Goal: Task Accomplishment & Management: Use online tool/utility

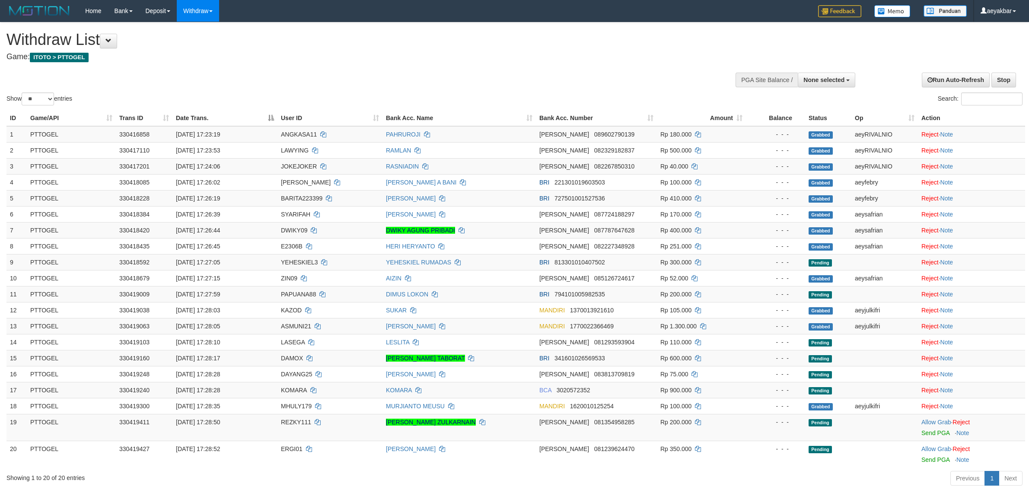
select select
select select "**"
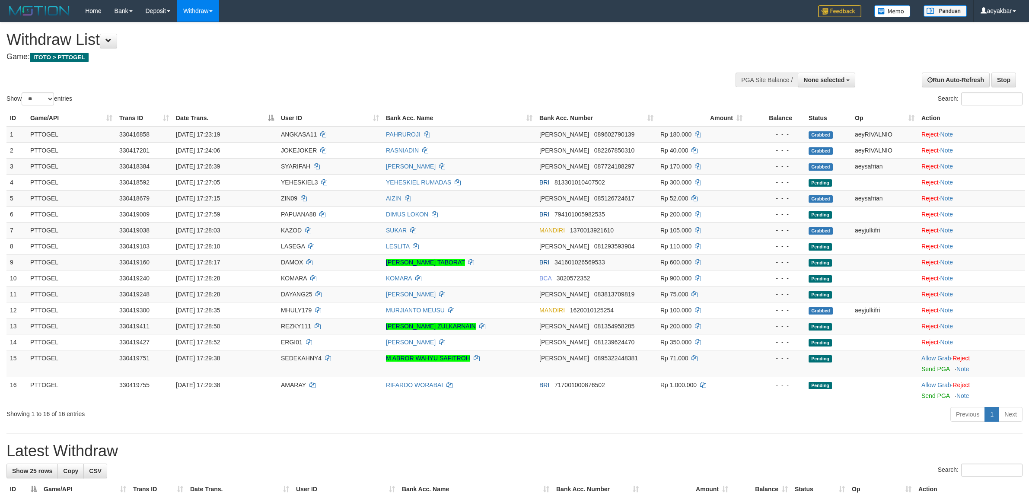
select select
select select "**"
click at [299, 134] on span "ANGKASA11" at bounding box center [299, 134] width 36 height 7
copy td "ANGKASA11"
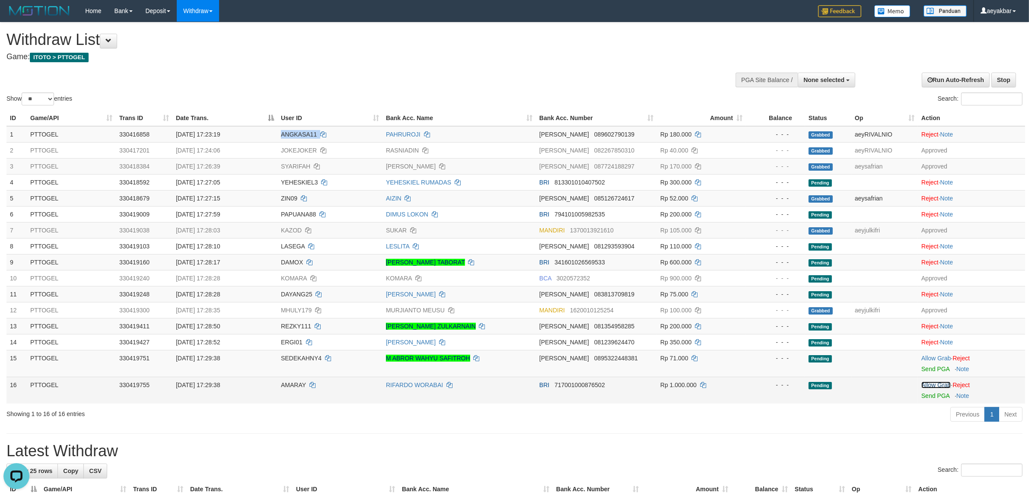
click at [925, 385] on link "Allow Grab" at bounding box center [935, 384] width 29 height 7
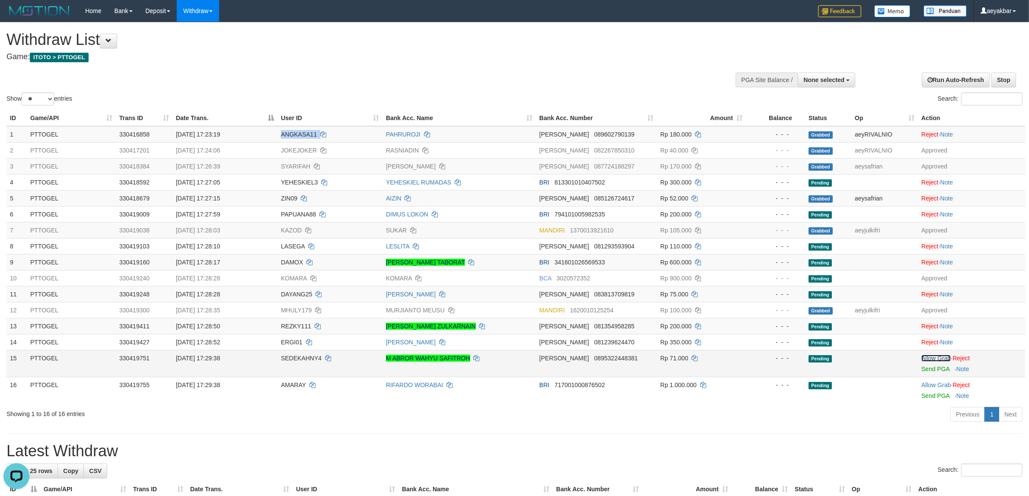
drag, startPoint x: 934, startPoint y: 359, endPoint x: 551, endPoint y: 420, distance: 387.9
click at [934, 359] on link "Allow Grab" at bounding box center [935, 358] width 29 height 7
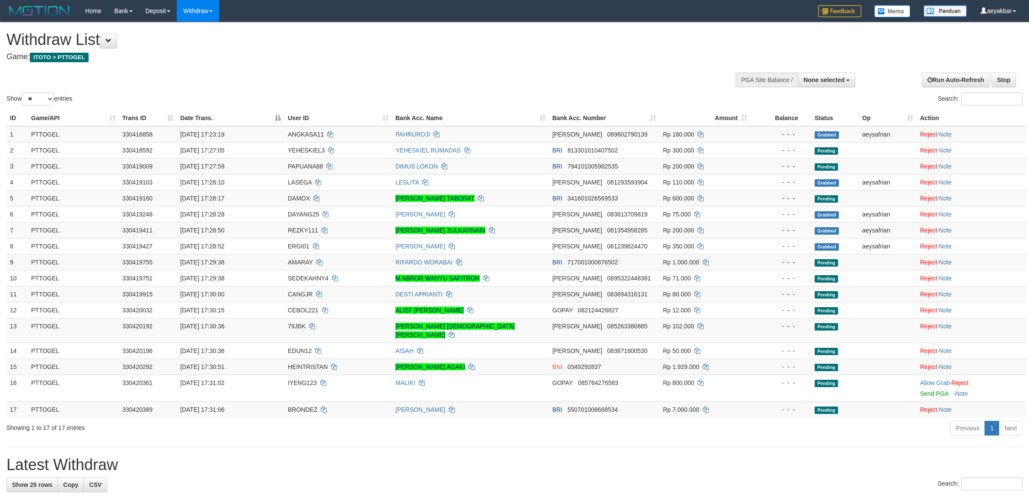
select select
select select "**"
click at [304, 133] on span "ANGKASA11" at bounding box center [306, 134] width 36 height 7
copy td "ANGKASA11"
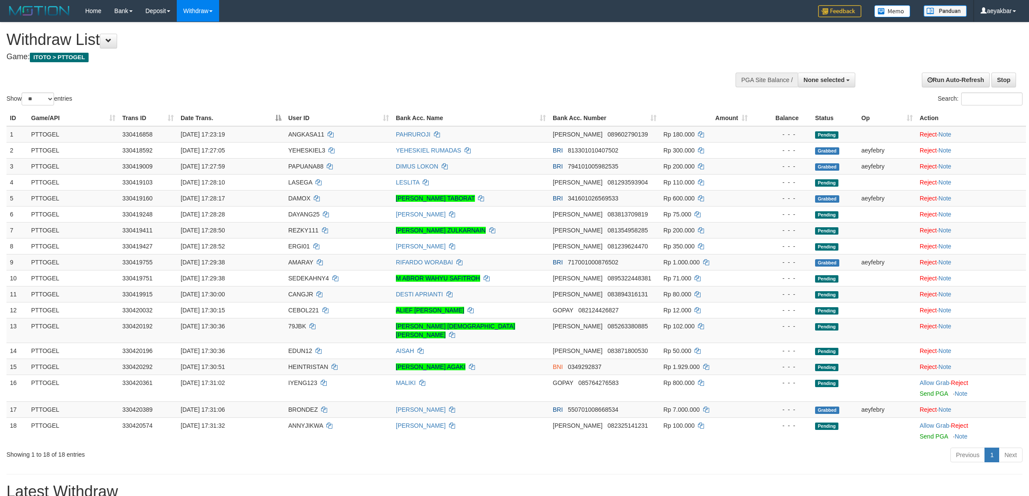
select select
select select "**"
select select
select select "**"
click at [560, 81] on div "Show ** ** ** *** entries Search:" at bounding box center [514, 64] width 1029 height 85
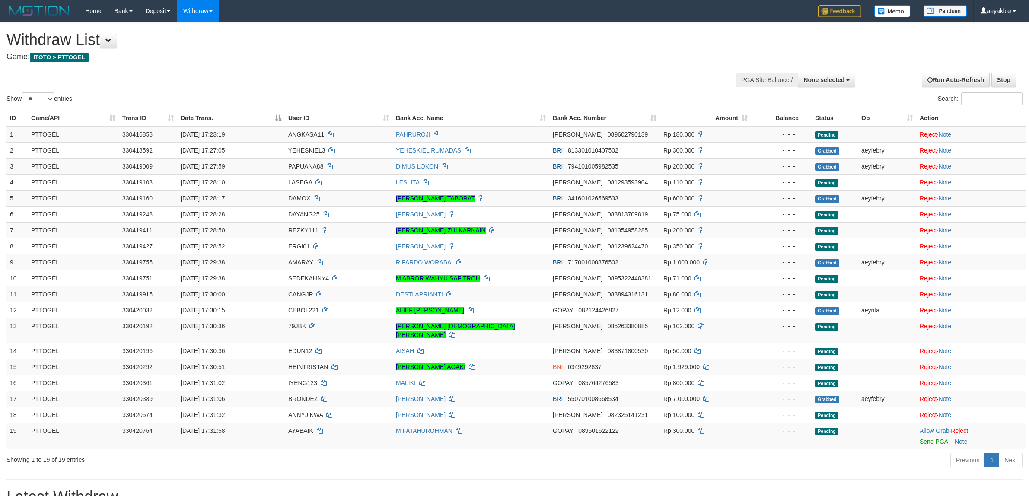
select select
select select "**"
click at [471, 70] on div "Show ** ** ** *** entries Search:" at bounding box center [514, 64] width 1029 height 85
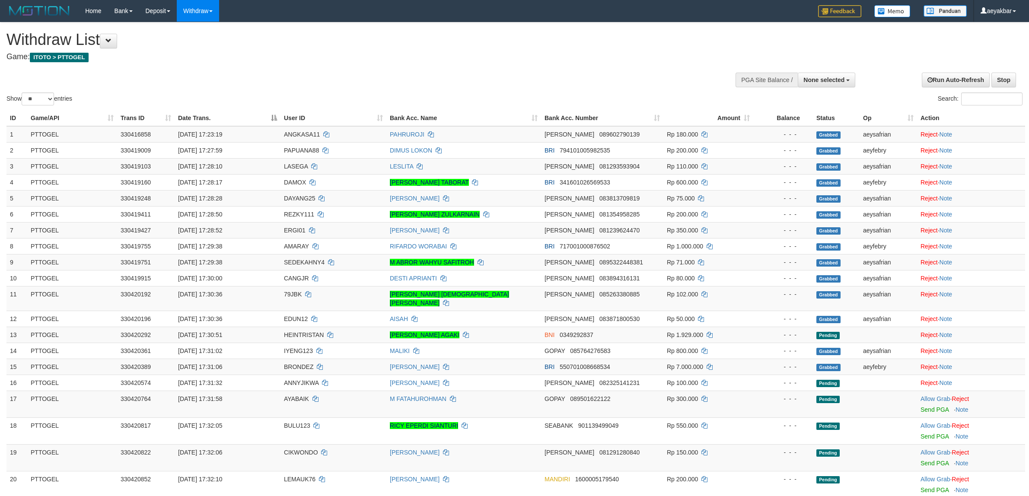
select select
select select "**"
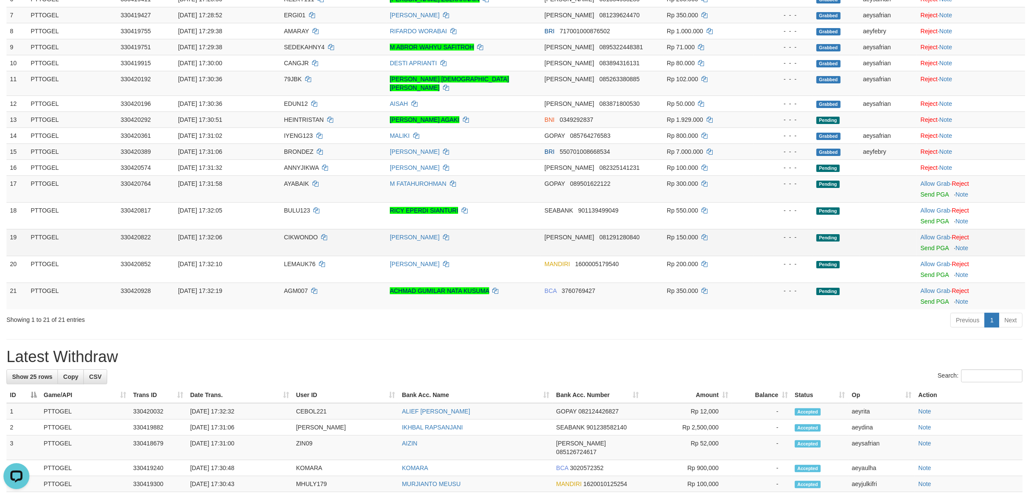
scroll to position [216, 0]
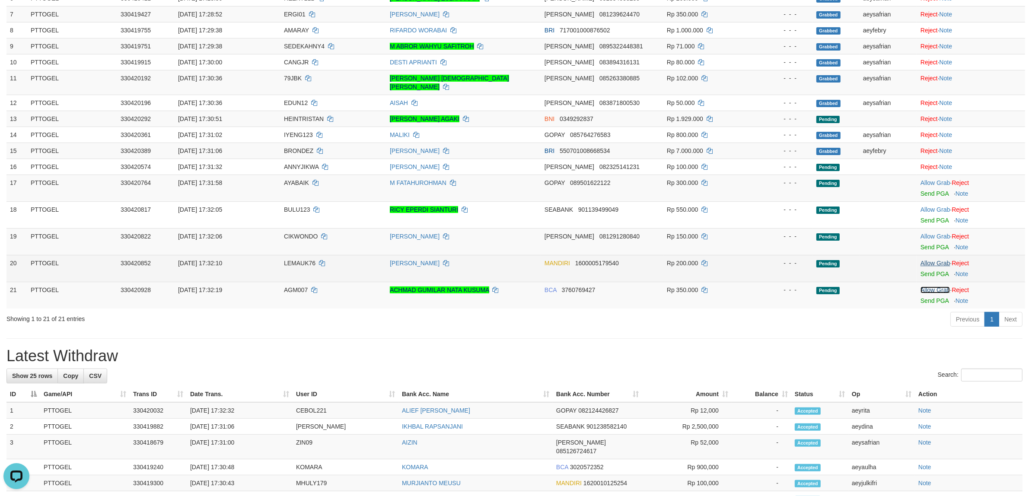
drag, startPoint x: 929, startPoint y: 280, endPoint x: 934, endPoint y: 256, distance: 24.4
click at [929, 286] on link "Allow Grab" at bounding box center [934, 289] width 29 height 7
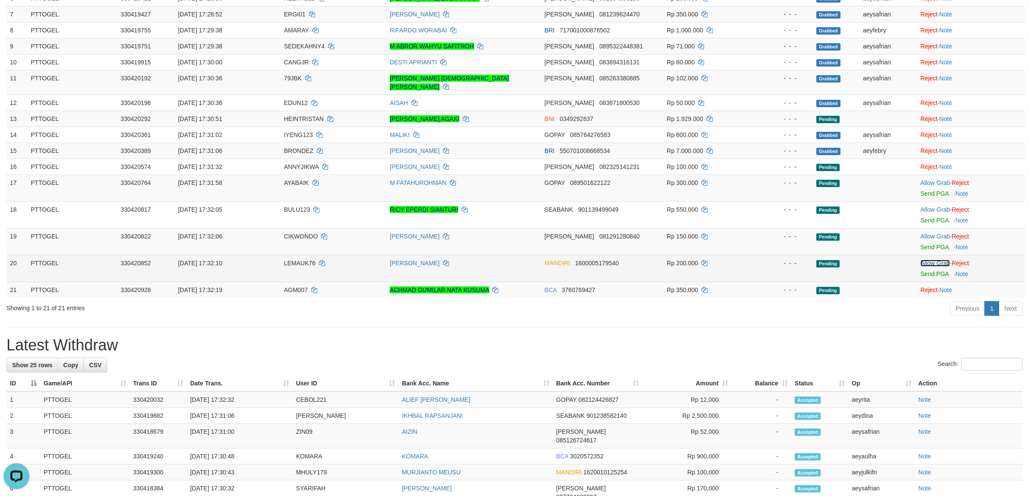
click at [934, 260] on link "Allow Grab" at bounding box center [934, 263] width 29 height 7
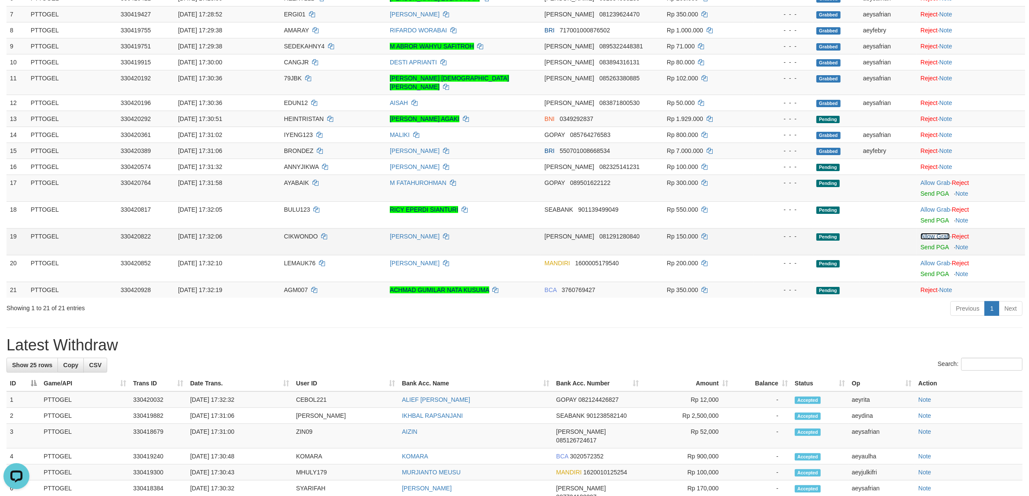
click at [934, 233] on link "Allow Grab" at bounding box center [934, 236] width 29 height 7
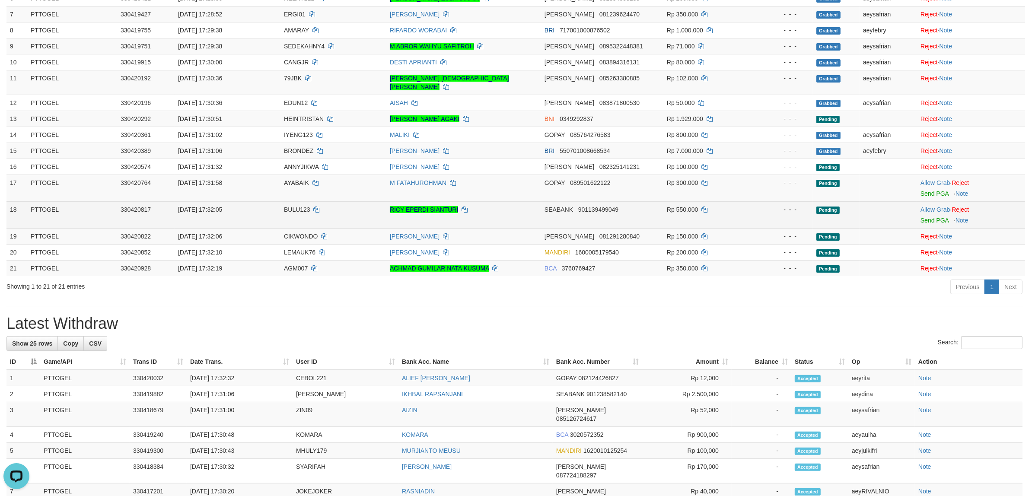
drag, startPoint x: 935, startPoint y: 206, endPoint x: 936, endPoint y: 201, distance: 4.8
click at [935, 206] on td "Allow Grab · Reject Send PGA · Note" at bounding box center [971, 214] width 108 height 27
click at [936, 206] on link "Allow Grab" at bounding box center [934, 209] width 29 height 7
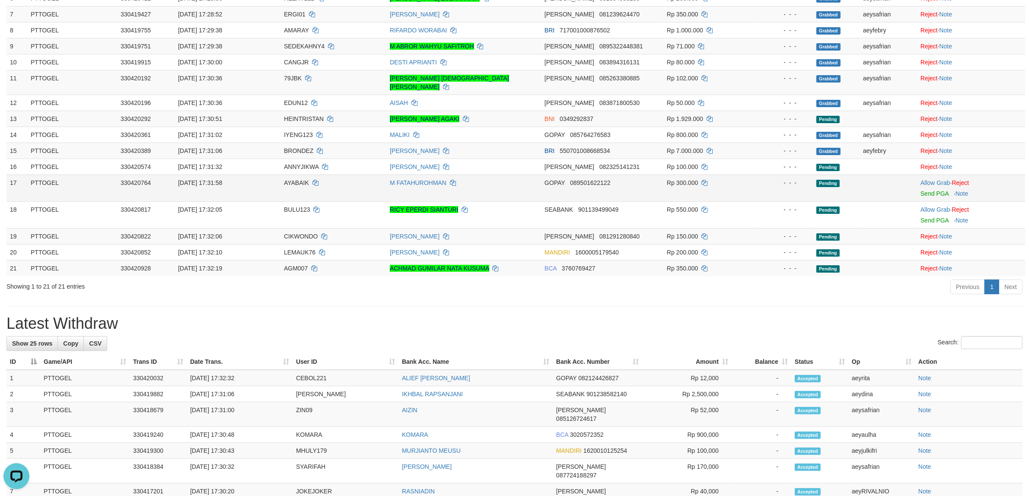
click at [934, 187] on div at bounding box center [970, 188] width 101 height 2
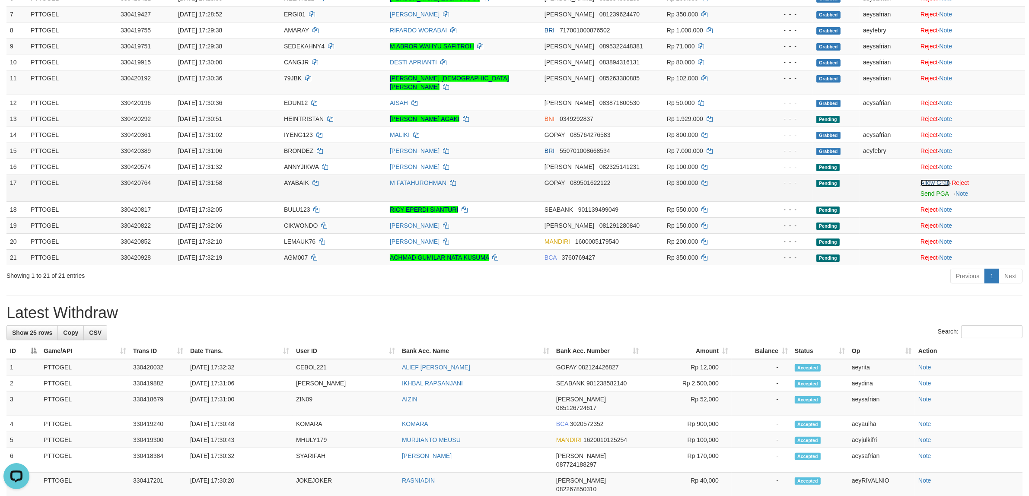
click at [936, 179] on link "Allow Grab" at bounding box center [934, 182] width 29 height 7
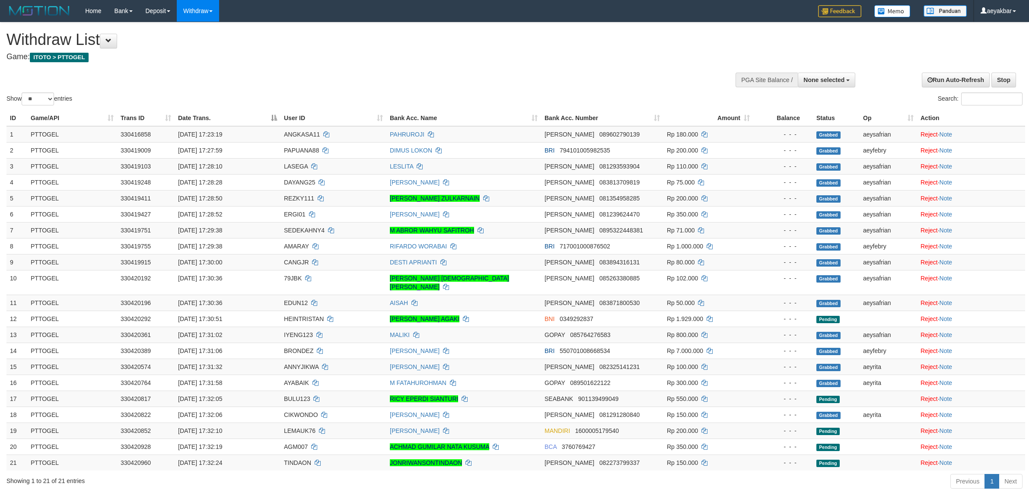
select select
select select "**"
click at [410, 118] on th "Bank Acc. Name" at bounding box center [463, 118] width 155 height 16
select select
select select "**"
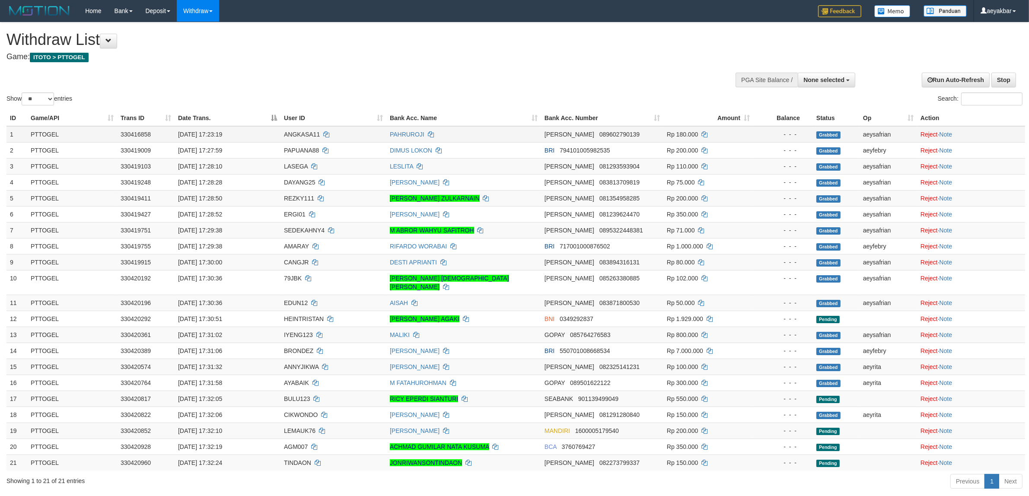
click at [292, 135] on span "ANGKASA11" at bounding box center [302, 134] width 36 height 7
click at [529, 41] on h1 "Withdraw List" at bounding box center [341, 39] width 670 height 17
select select
select select "**"
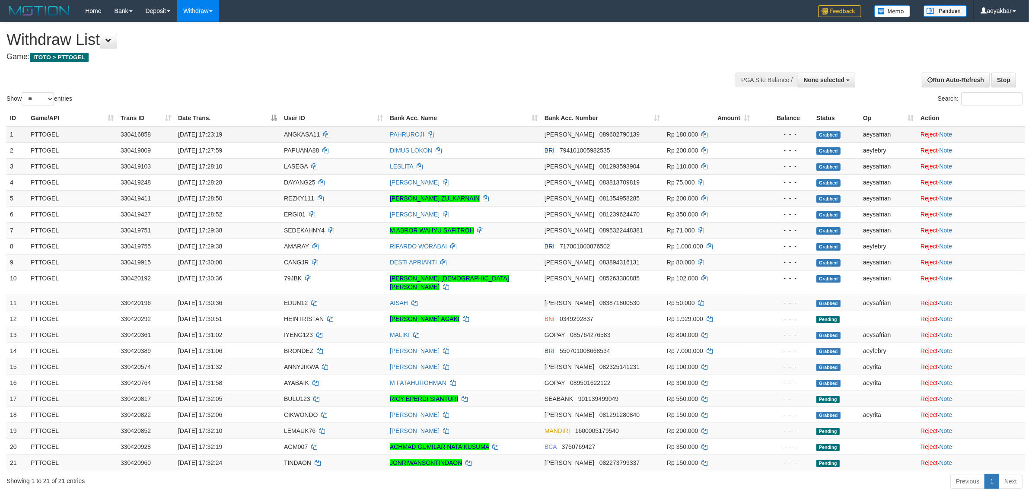
click at [294, 137] on span "ANGKASA11" at bounding box center [302, 134] width 36 height 7
copy td "ANGKASA11"
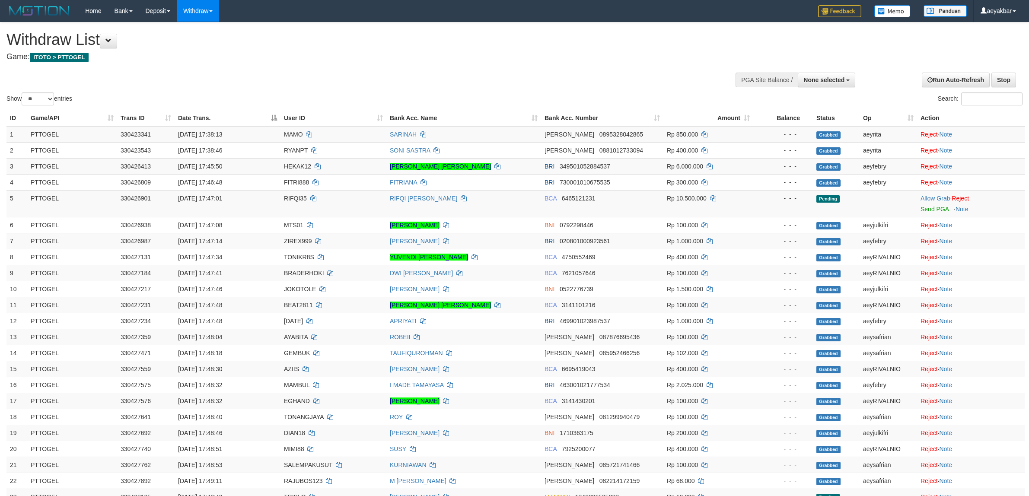
select select
select select "**"
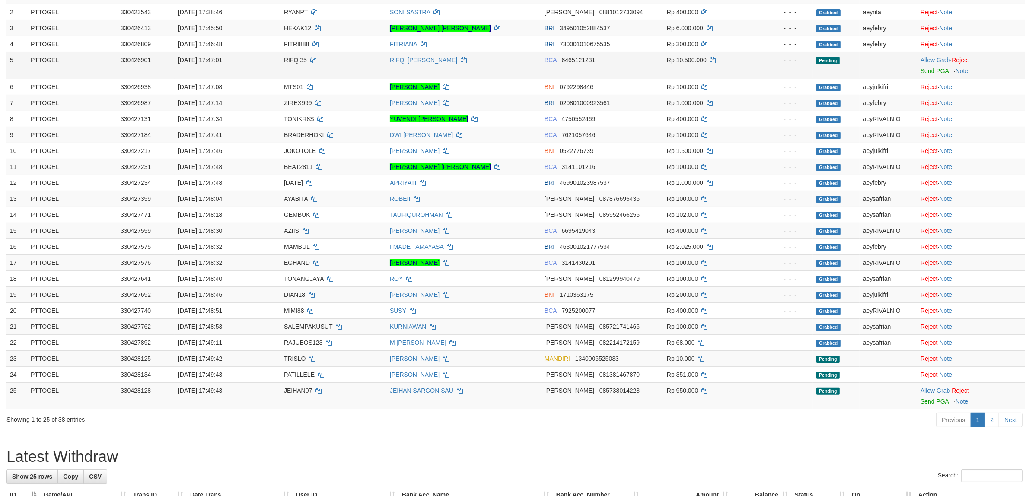
scroll to position [144, 0]
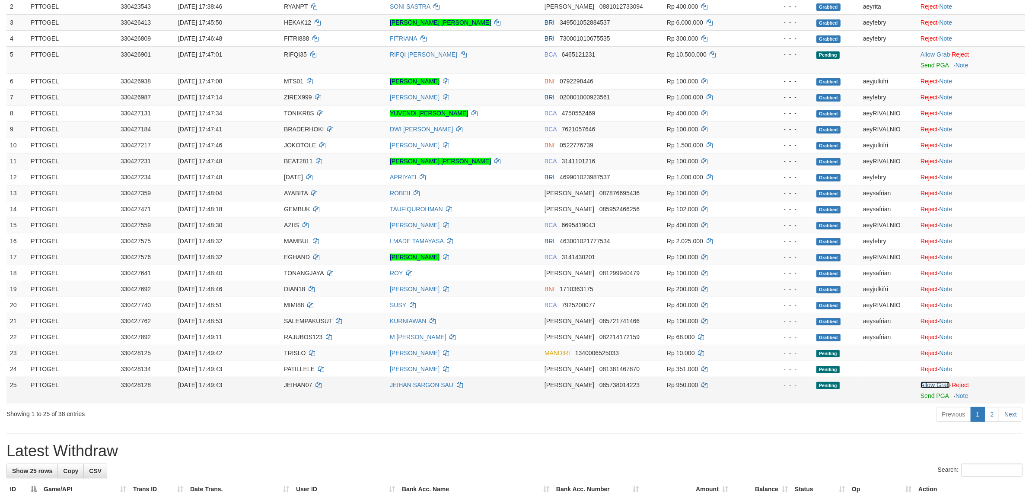
click at [942, 388] on link "Allow Grab" at bounding box center [934, 384] width 29 height 7
click at [1005, 411] on link "Next" at bounding box center [1010, 414] width 24 height 15
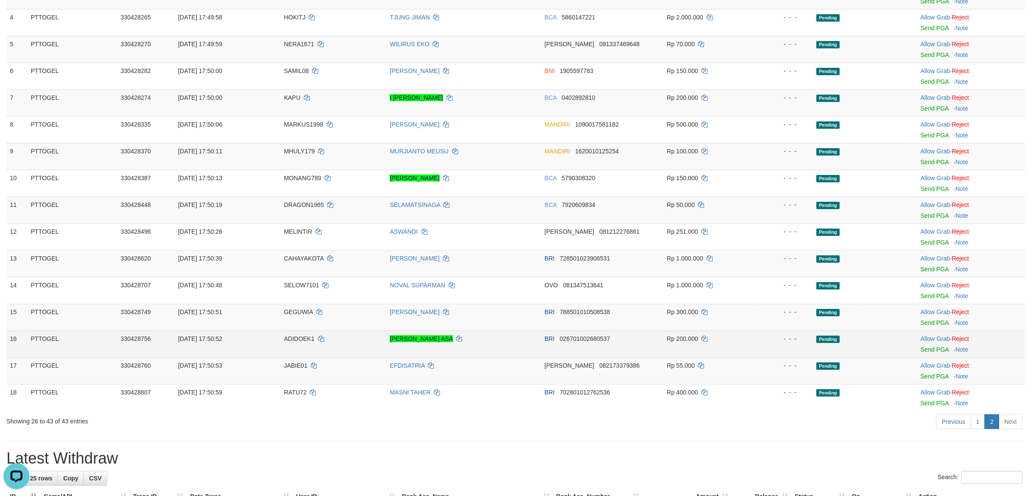
scroll to position [216, 0]
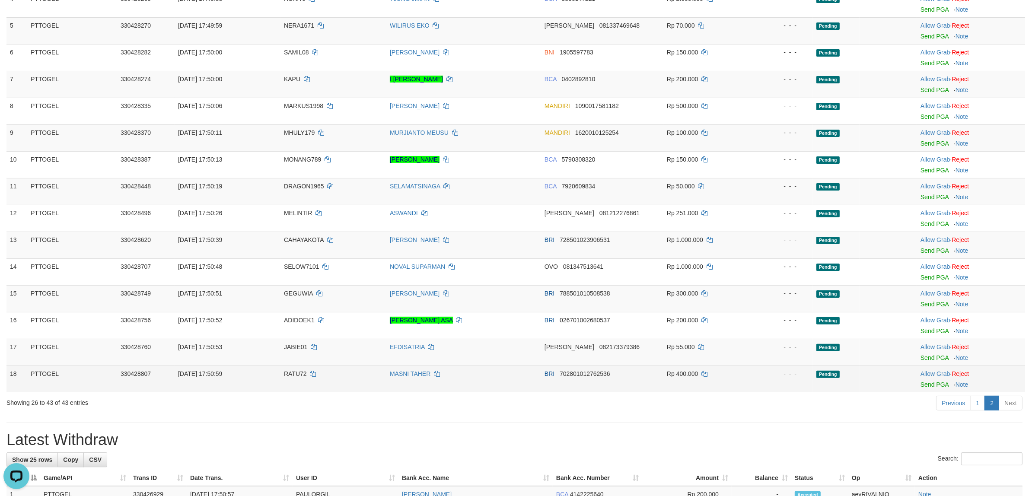
click at [943, 379] on td "Allow Grab · Reject Send PGA · Note" at bounding box center [971, 378] width 108 height 27
click at [942, 374] on link "Allow Grab" at bounding box center [934, 373] width 29 height 7
click at [934, 343] on td "Allow Grab · Reject Send PGA · Note" at bounding box center [971, 352] width 108 height 27
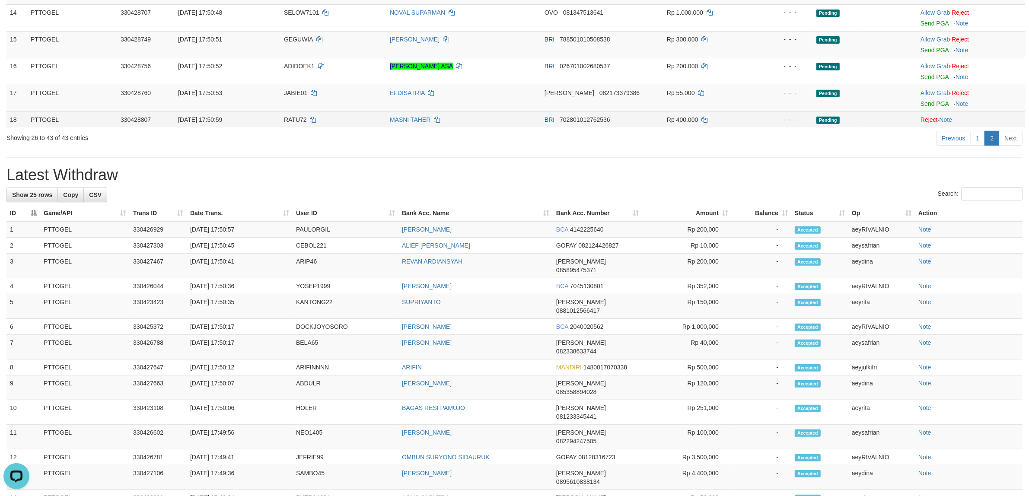
scroll to position [254, 0]
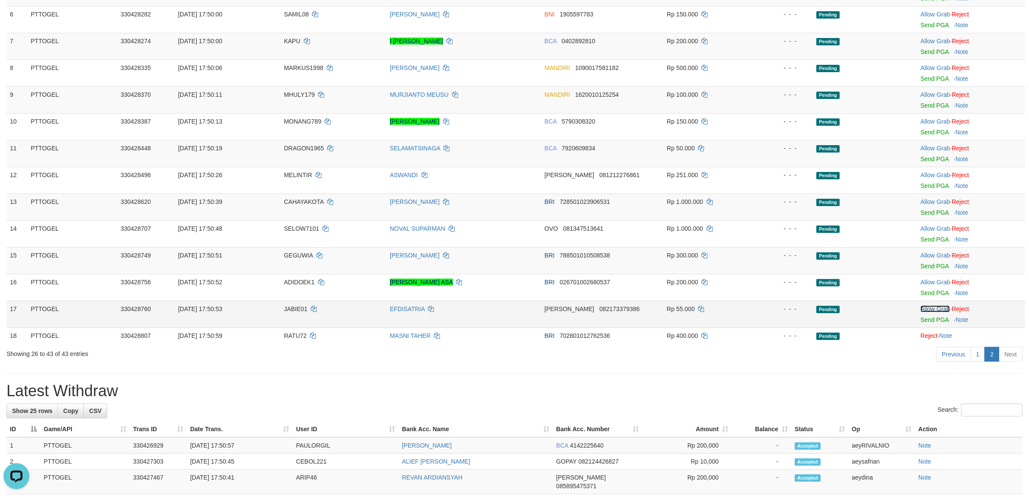
click at [935, 311] on link "Allow Grab" at bounding box center [934, 308] width 29 height 7
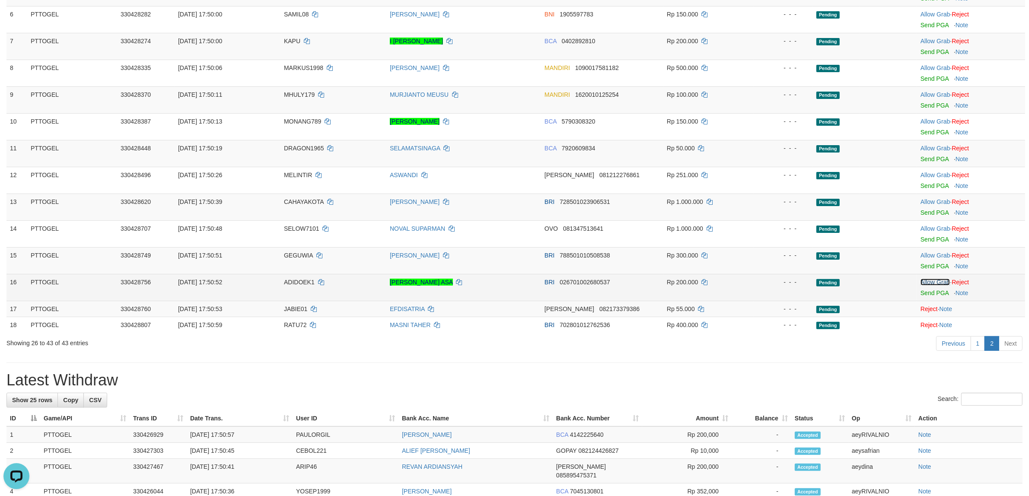
click at [932, 280] on link "Allow Grab" at bounding box center [934, 282] width 29 height 7
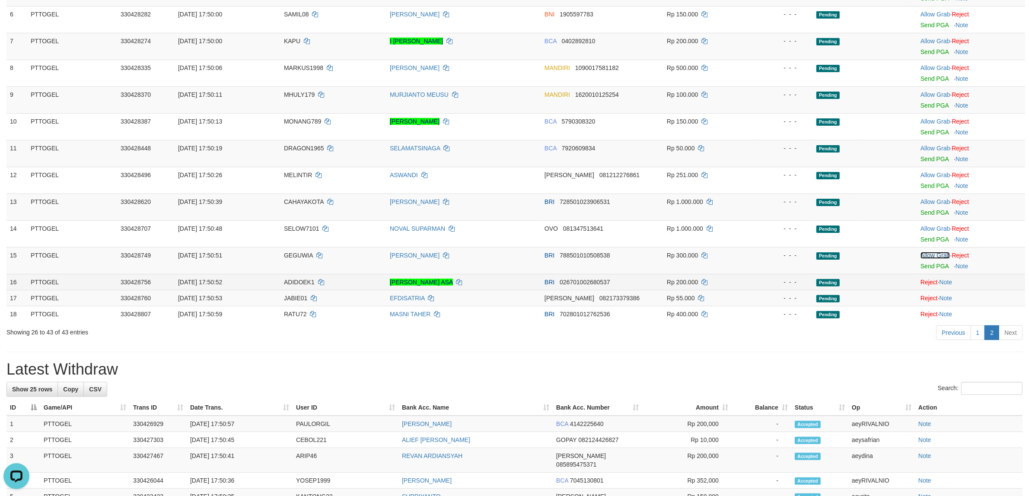
click at [933, 255] on link "Allow Grab" at bounding box center [934, 255] width 29 height 7
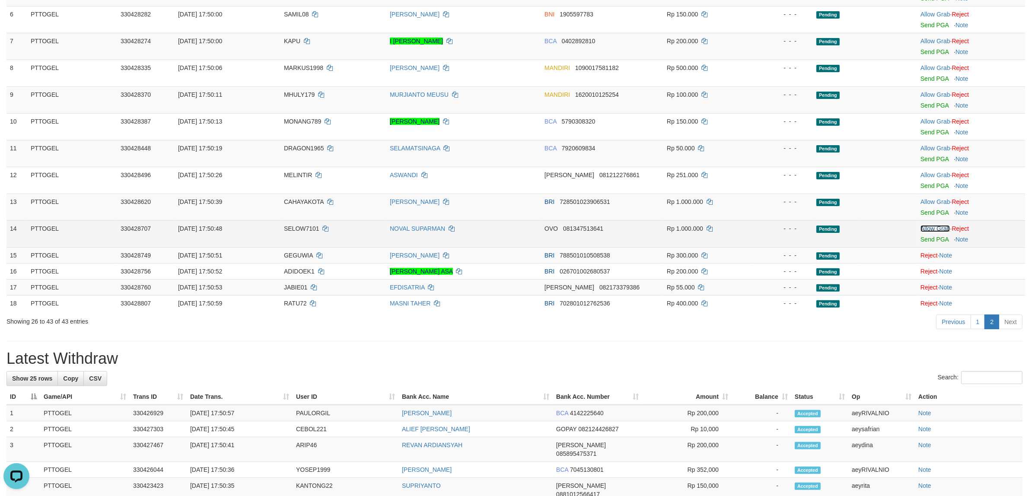
click at [935, 232] on link "Allow Grab" at bounding box center [934, 228] width 29 height 7
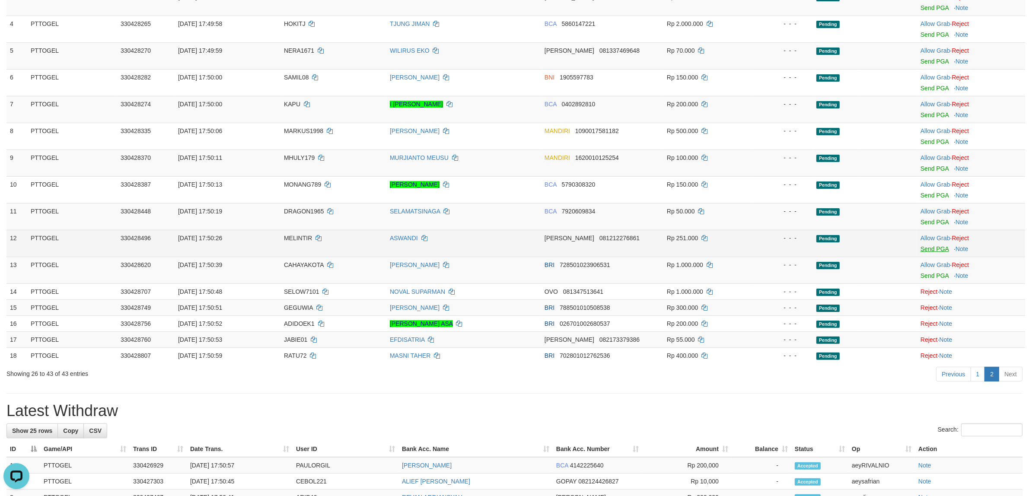
scroll to position [182, 0]
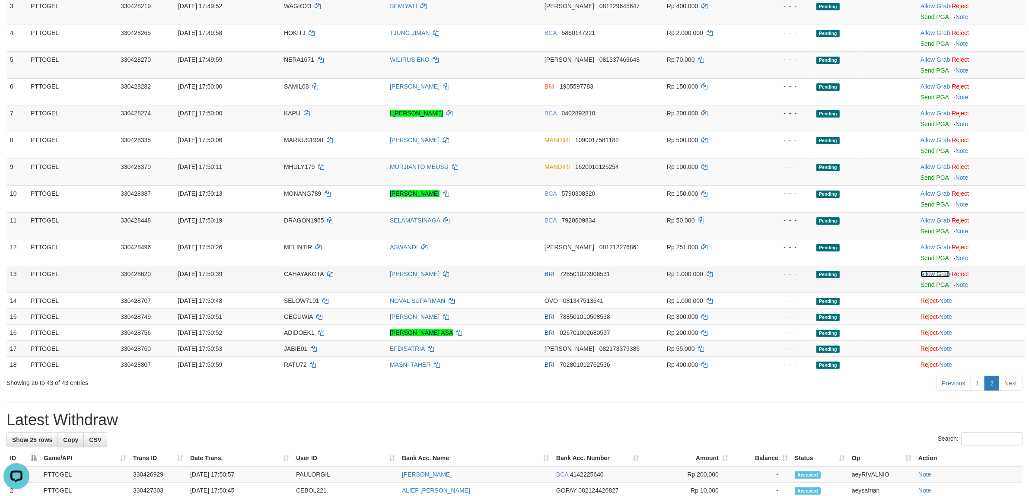
click at [929, 273] on link "Allow Grab" at bounding box center [934, 273] width 29 height 7
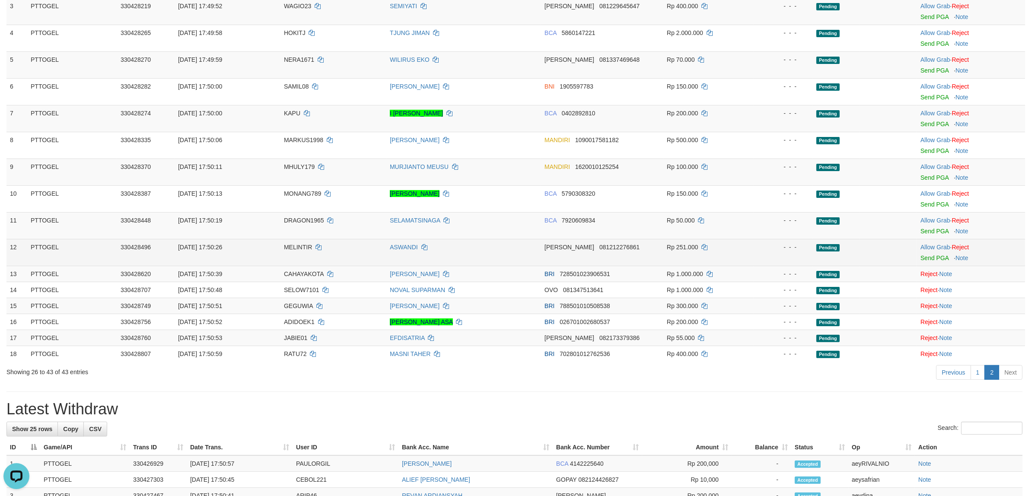
click at [930, 254] on td "Allow Grab · Reject Send PGA · Note" at bounding box center [971, 252] width 108 height 27
click at [934, 250] on link "Allow Grab" at bounding box center [934, 247] width 29 height 7
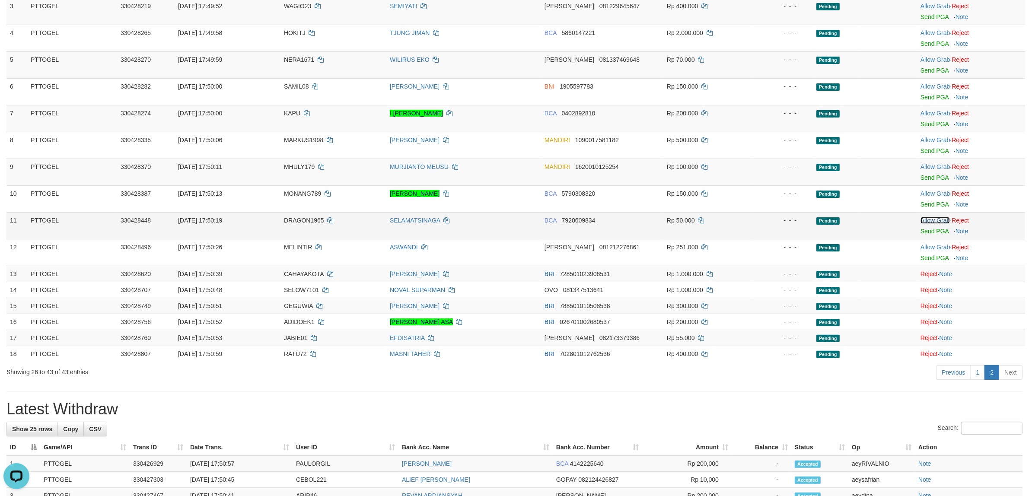
click at [934, 222] on link "Allow Grab" at bounding box center [934, 220] width 29 height 7
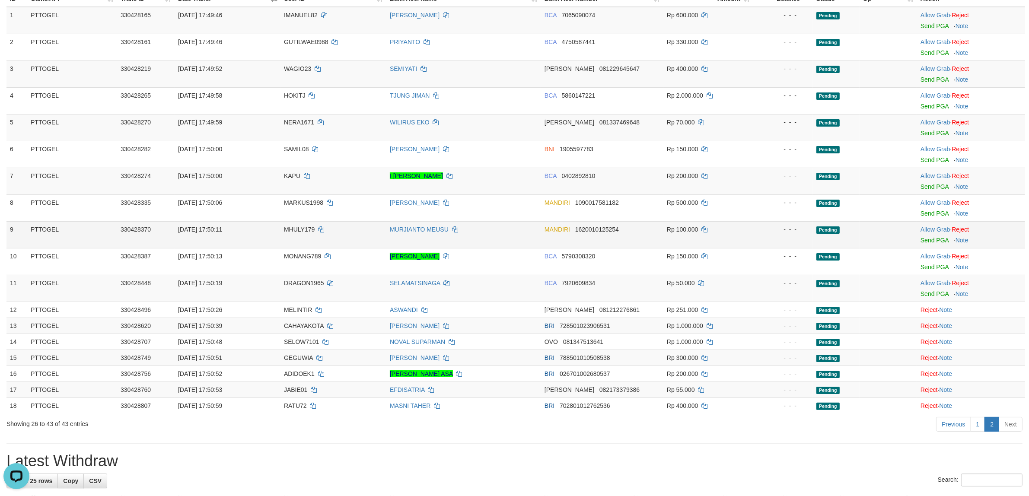
scroll to position [110, 0]
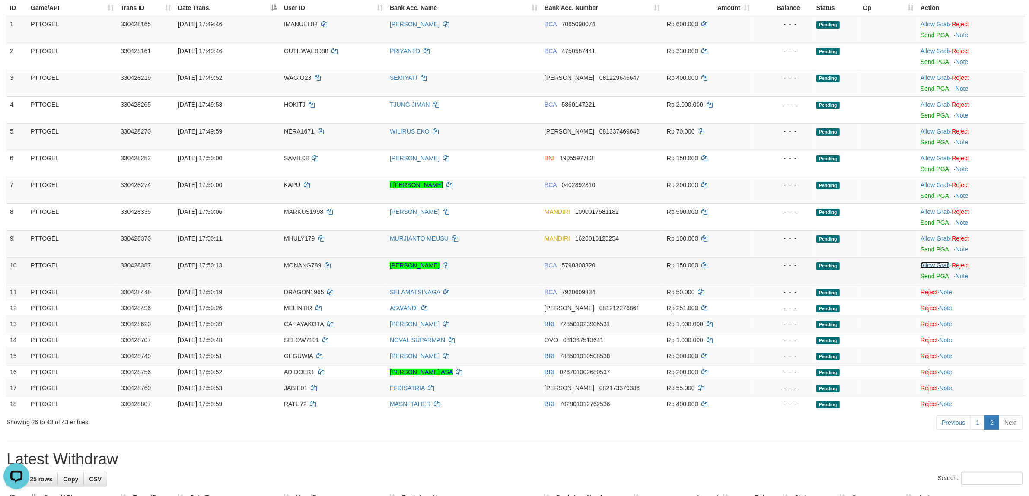
click at [933, 267] on link "Allow Grab" at bounding box center [934, 265] width 29 height 7
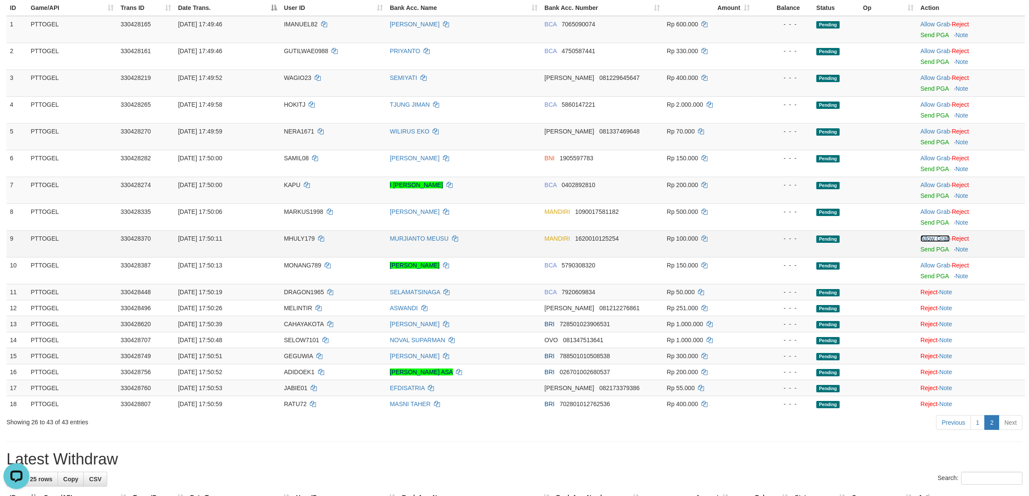
click at [933, 238] on link "Allow Grab" at bounding box center [934, 238] width 29 height 7
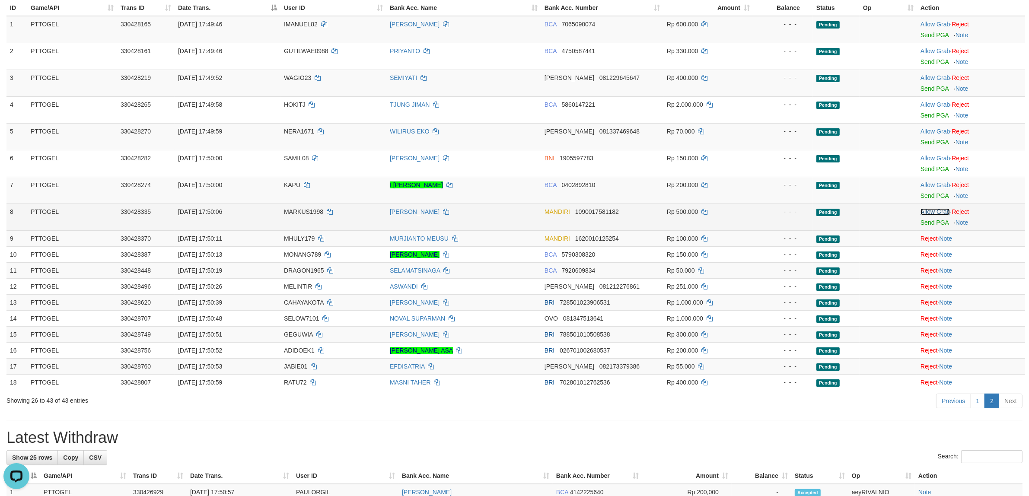
click at [932, 210] on link "Allow Grab" at bounding box center [934, 211] width 29 height 7
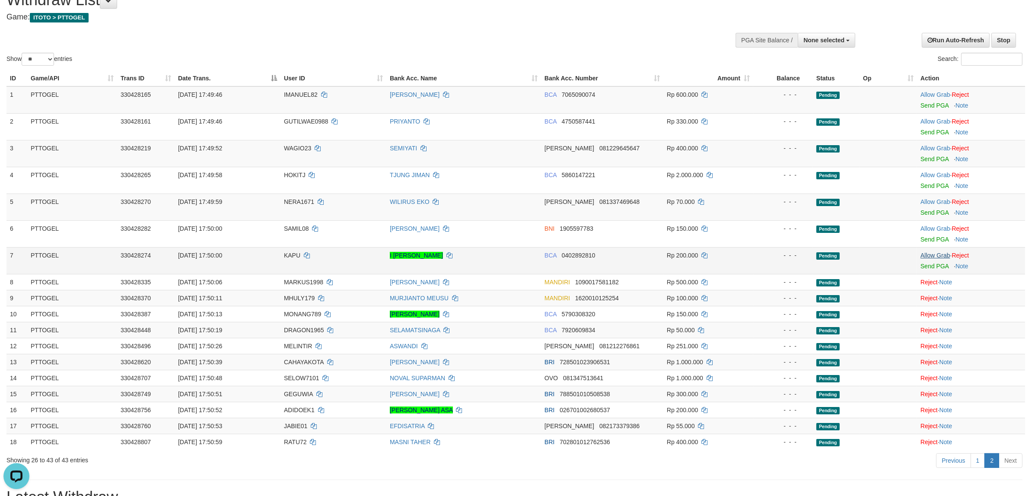
scroll to position [38, 0]
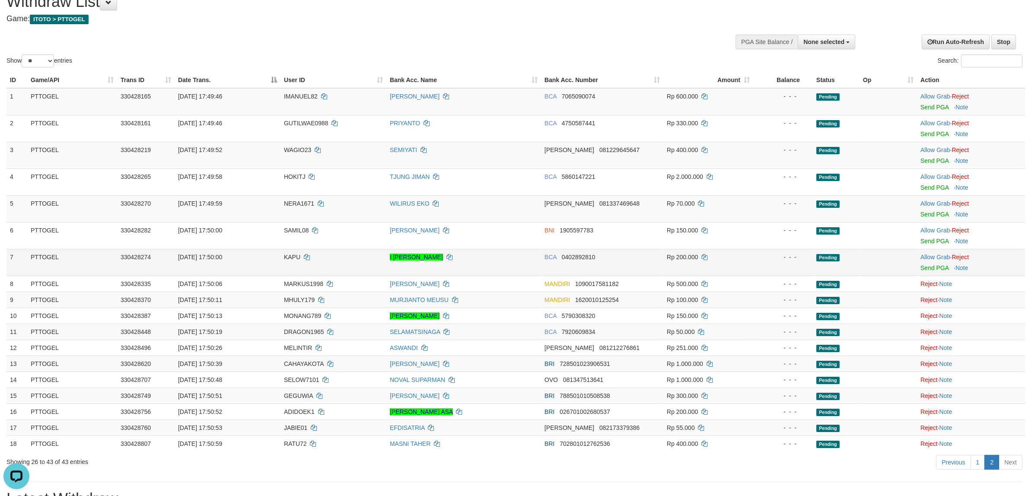
click at [925, 252] on td "Allow Grab · Reject Send PGA · Note" at bounding box center [971, 262] width 108 height 27
click at [925, 259] on link "Allow Grab" at bounding box center [934, 257] width 29 height 7
click at [929, 229] on link "Allow Grab" at bounding box center [934, 230] width 29 height 7
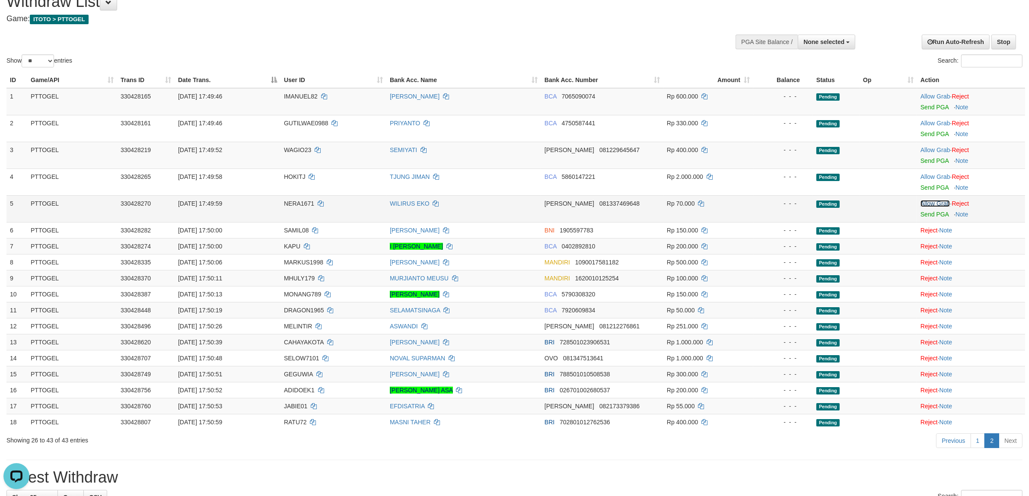
click at [930, 202] on link "Allow Grab" at bounding box center [934, 203] width 29 height 7
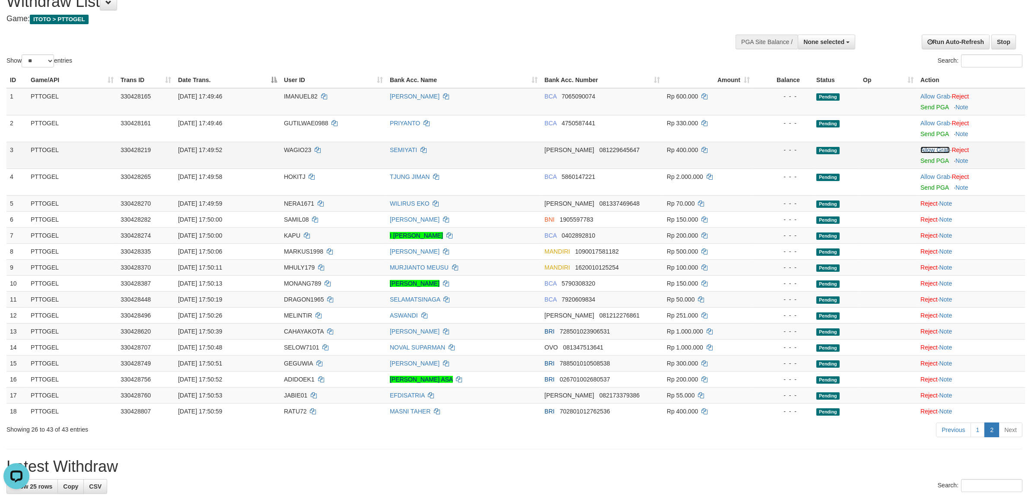
click at [936, 150] on link "Allow Grab" at bounding box center [934, 149] width 29 height 7
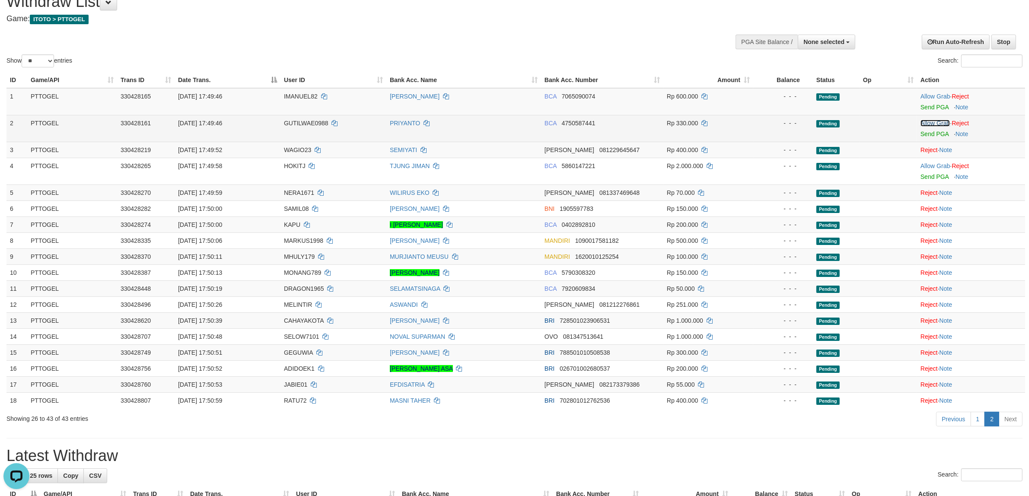
click at [935, 122] on link "Allow Grab" at bounding box center [934, 123] width 29 height 7
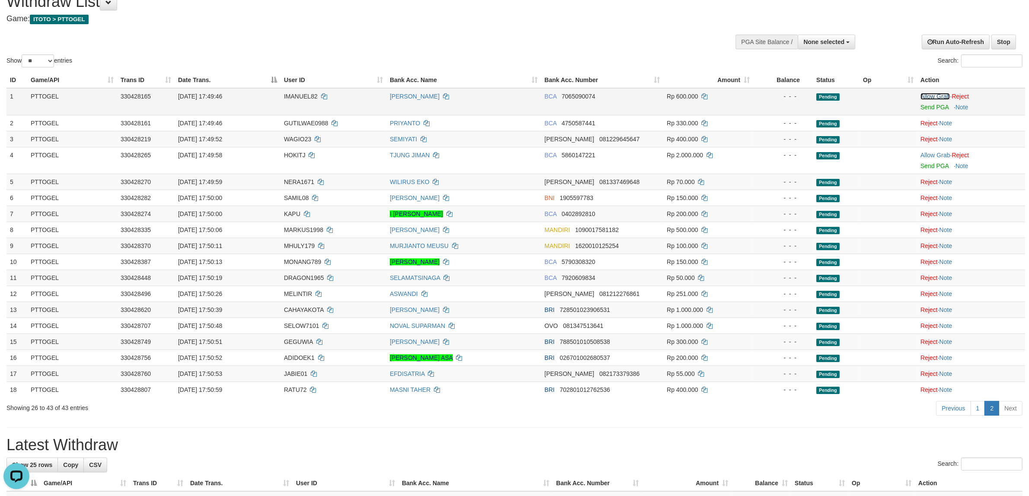
click at [931, 96] on link "Allow Grab" at bounding box center [934, 96] width 29 height 7
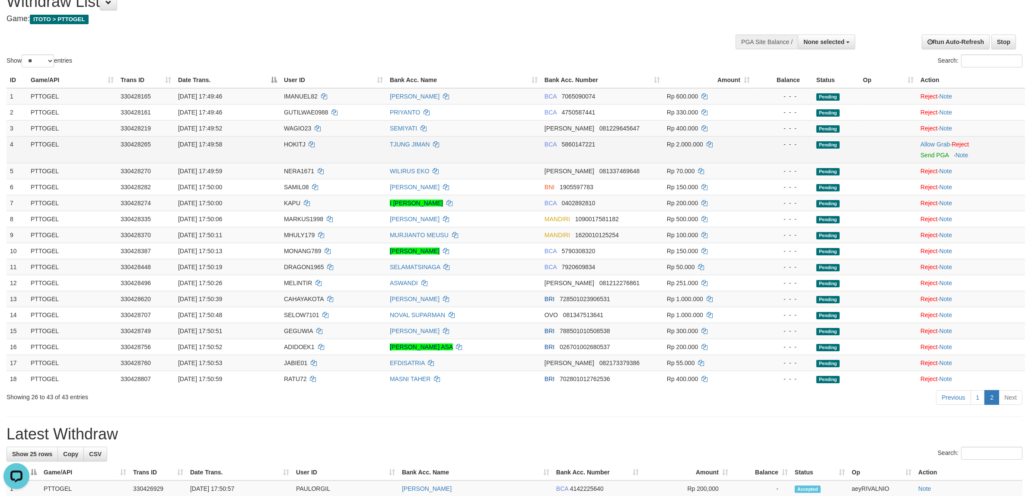
click at [297, 141] on span "HOKITJ" at bounding box center [295, 144] width 22 height 7
copy td "HOKITJ"
click at [934, 145] on link "Allow Grab" at bounding box center [934, 144] width 29 height 7
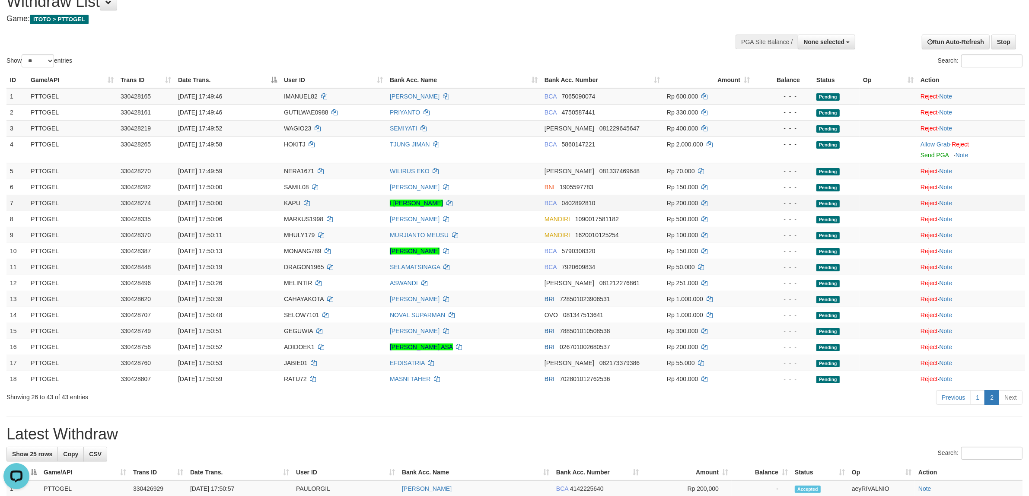
click at [664, 199] on td "Rp 200.000" at bounding box center [708, 203] width 90 height 16
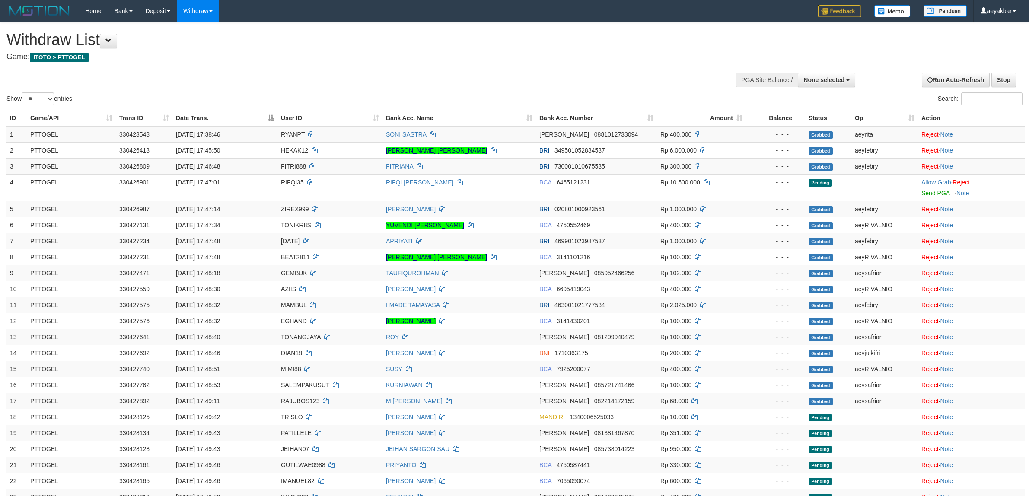
select select
select select "**"
select select
select select "**"
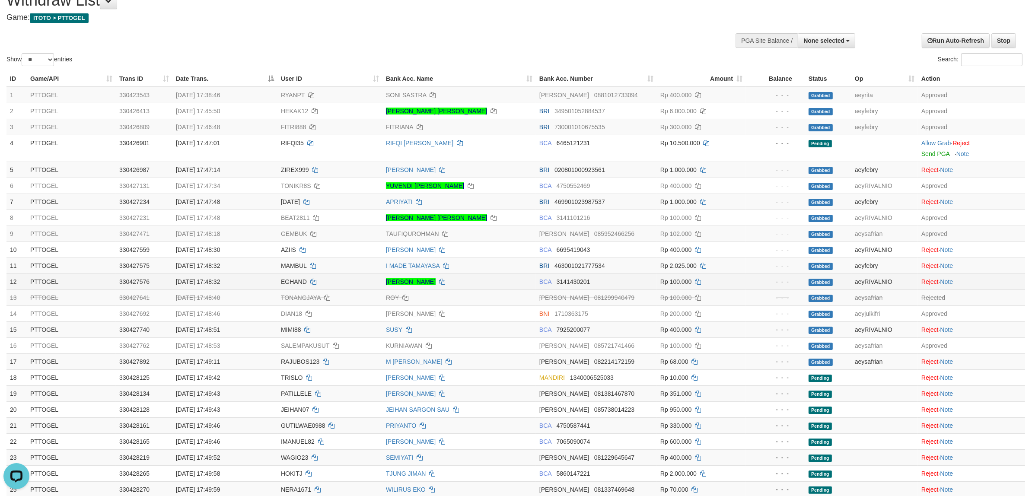
click at [677, 278] on td "Rp 100.000" at bounding box center [701, 281] width 89 height 16
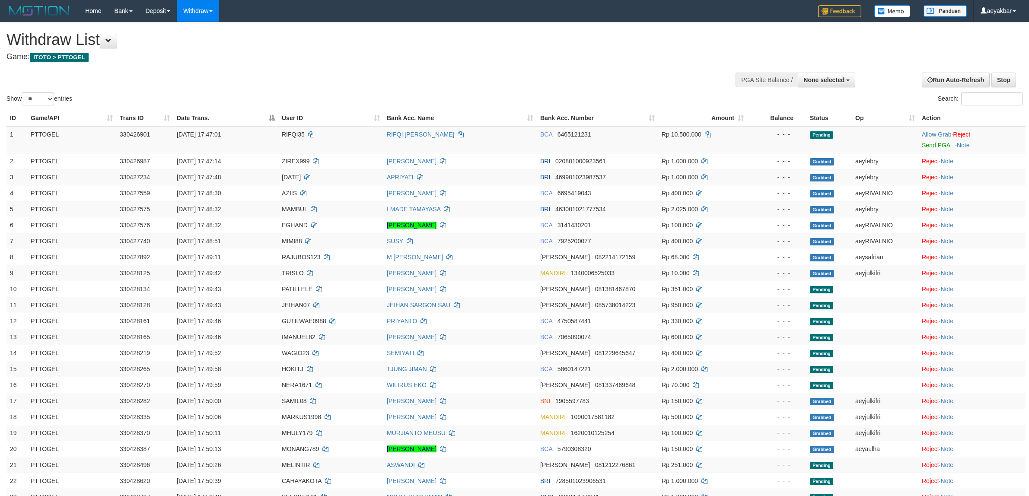
select select
select select "**"
select select
select select "**"
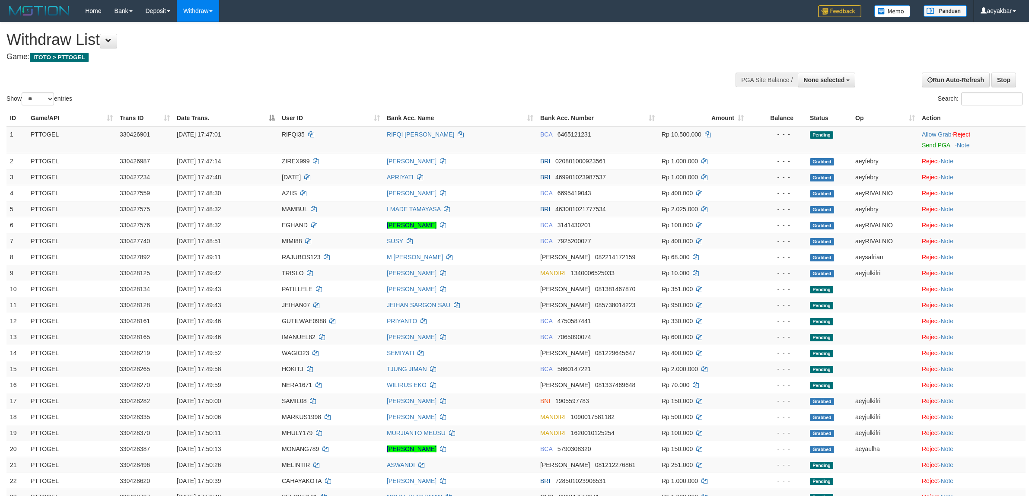
scroll to position [40, 0]
select select
select select "**"
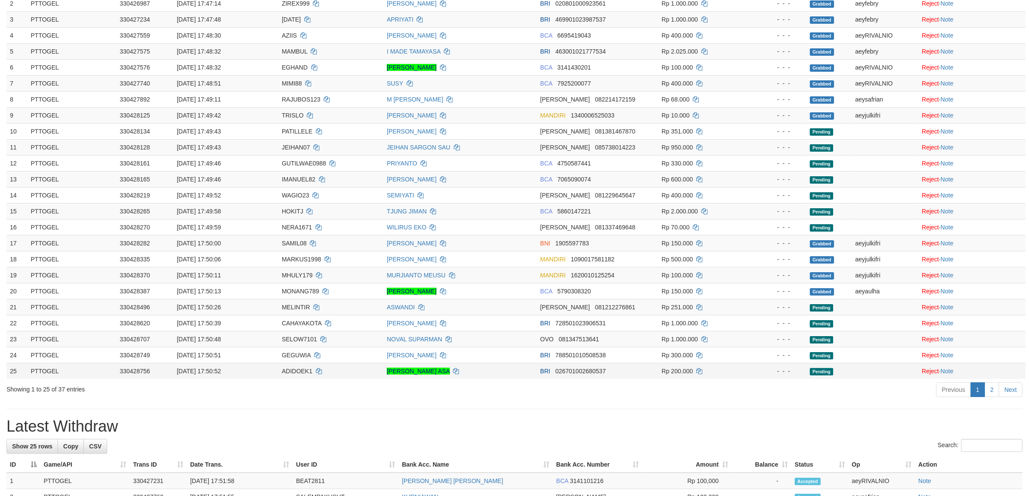
scroll to position [256, 0]
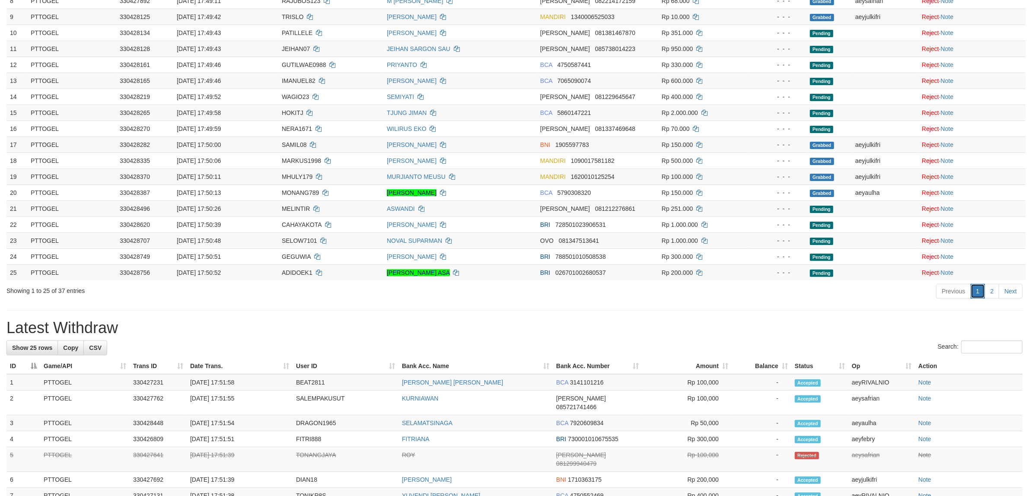
click at [977, 288] on link "1" at bounding box center [977, 291] width 15 height 15
click at [996, 297] on link "2" at bounding box center [991, 291] width 15 height 15
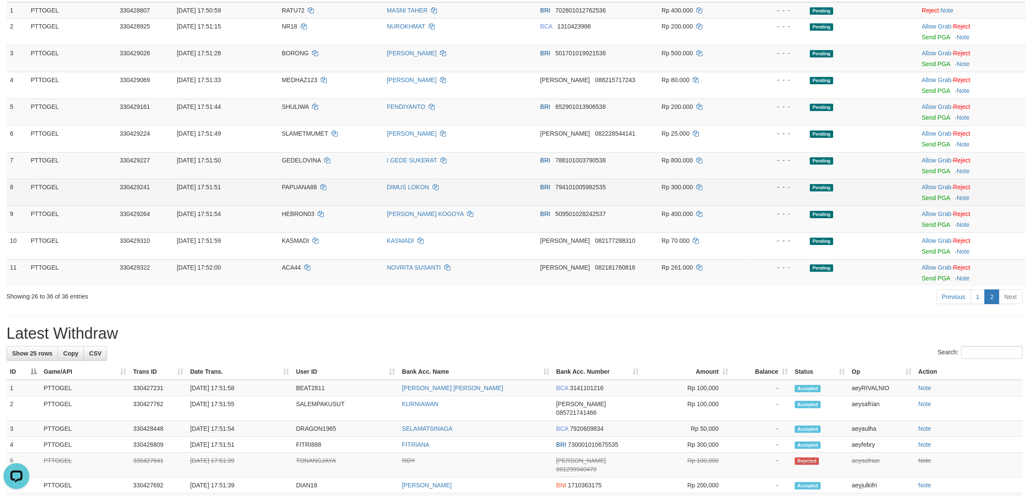
scroll to position [112, 0]
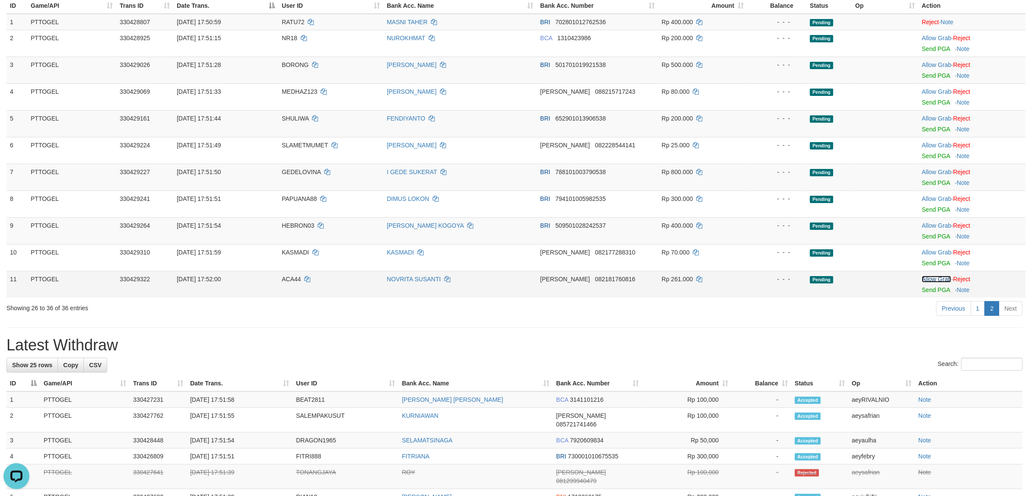
click at [937, 280] on link "Allow Grab" at bounding box center [935, 279] width 29 height 7
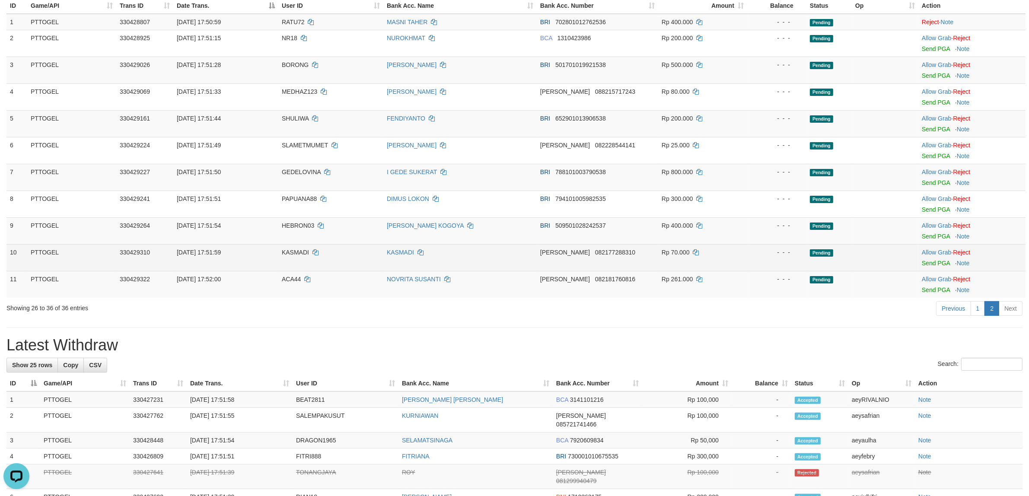
click at [938, 248] on td "Allow Grab · Reject Send PGA · Note" at bounding box center [971, 257] width 107 height 27
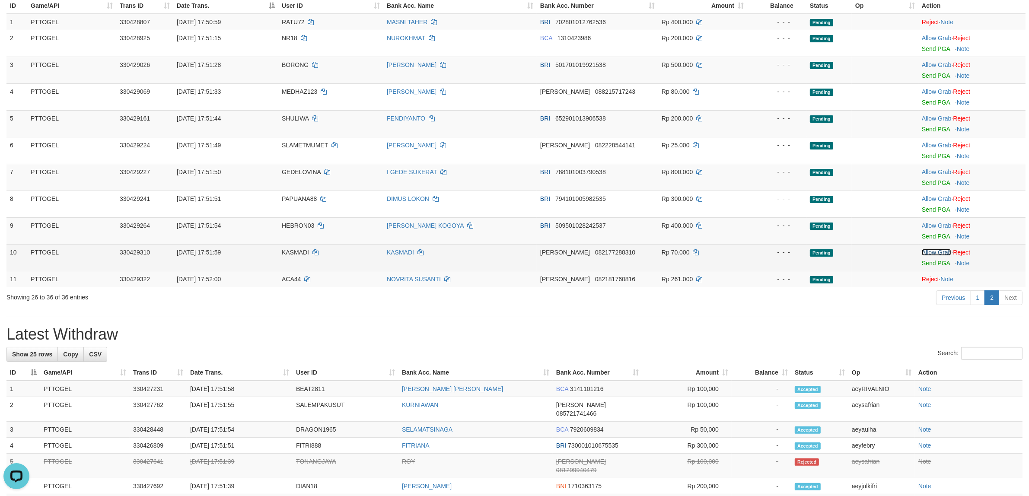
click at [935, 251] on link "Allow Grab" at bounding box center [935, 252] width 29 height 7
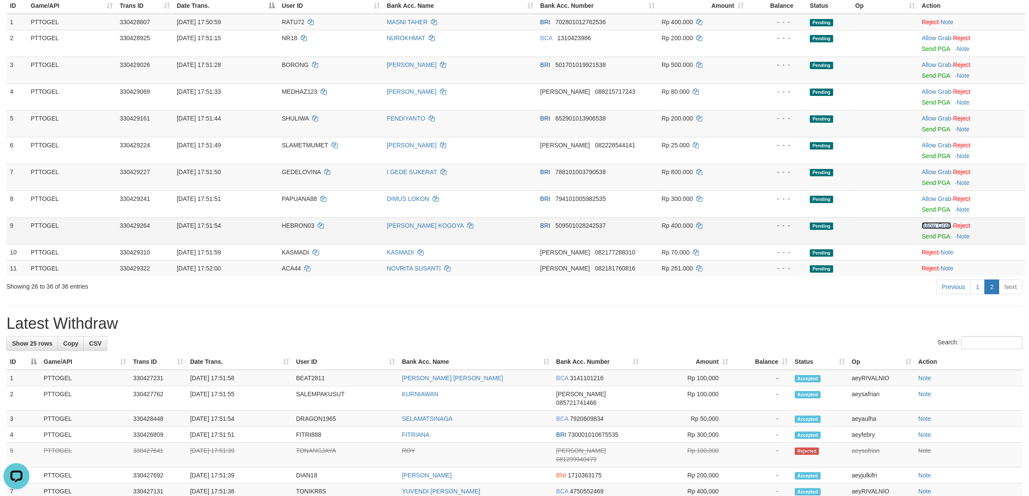
click at [938, 223] on link "Allow Grab" at bounding box center [935, 225] width 29 height 7
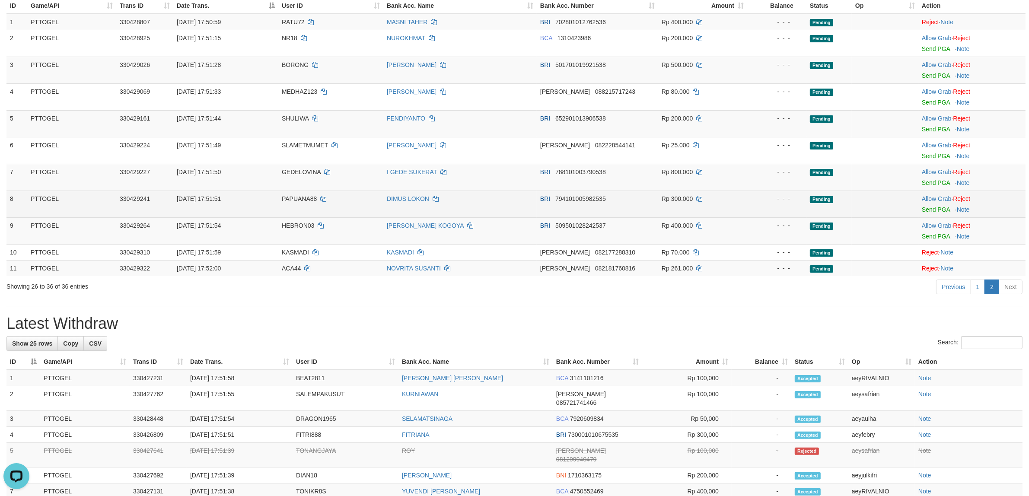
click at [940, 194] on td "Allow Grab · Reject Send PGA · Note" at bounding box center [971, 204] width 107 height 27
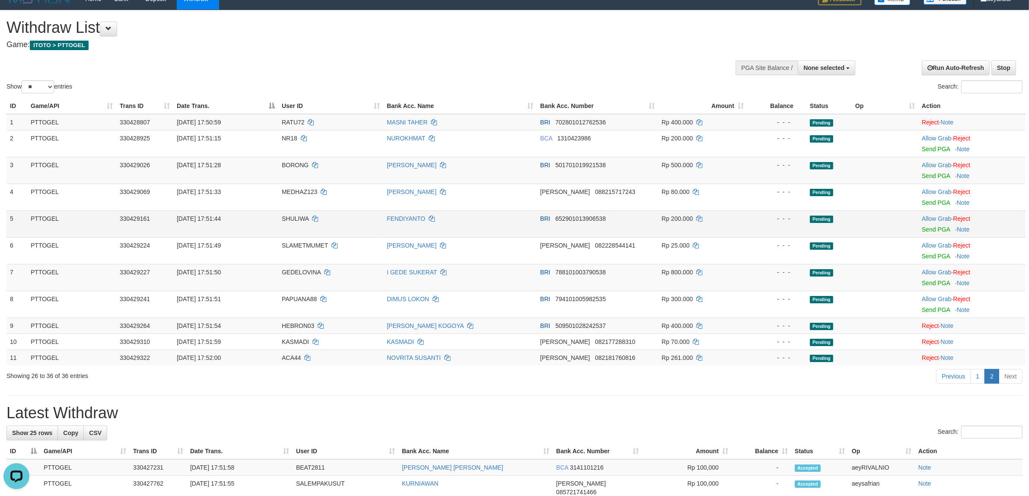
scroll to position [4, 0]
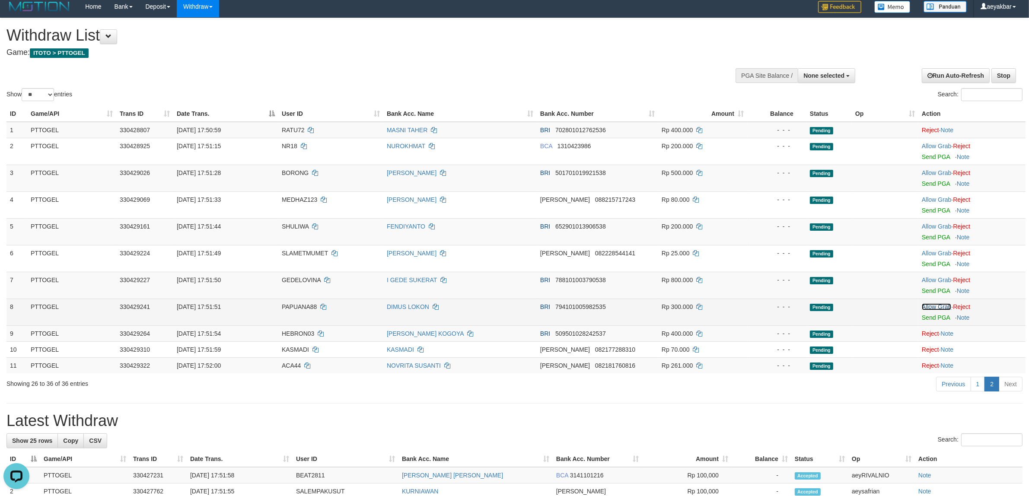
click at [931, 305] on link "Allow Grab" at bounding box center [935, 306] width 29 height 7
click at [932, 281] on link "Allow Grab" at bounding box center [935, 279] width 29 height 7
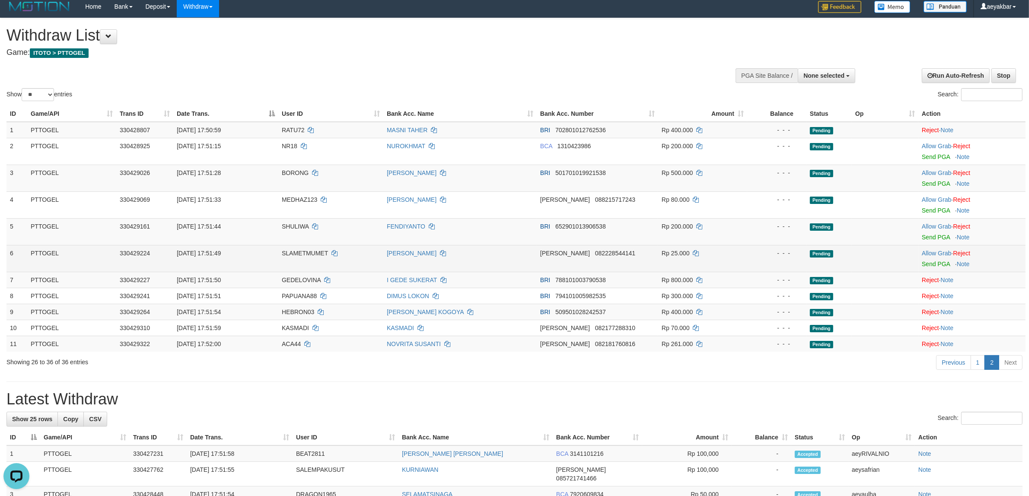
click at [936, 257] on td "Allow Grab · Reject Send PGA · Note" at bounding box center [971, 258] width 107 height 27
click at [936, 255] on link "Allow Grab" at bounding box center [935, 253] width 29 height 7
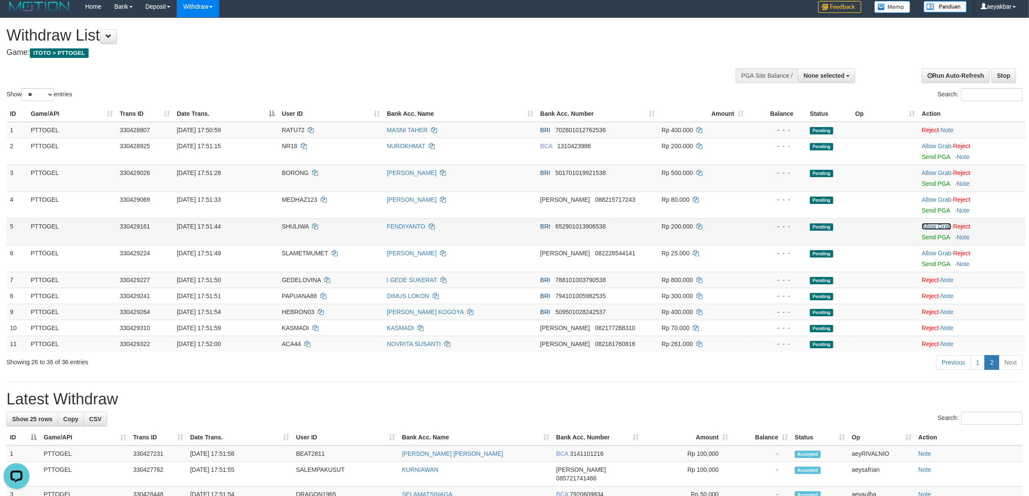
click at [936, 226] on link "Allow Grab" at bounding box center [935, 226] width 29 height 7
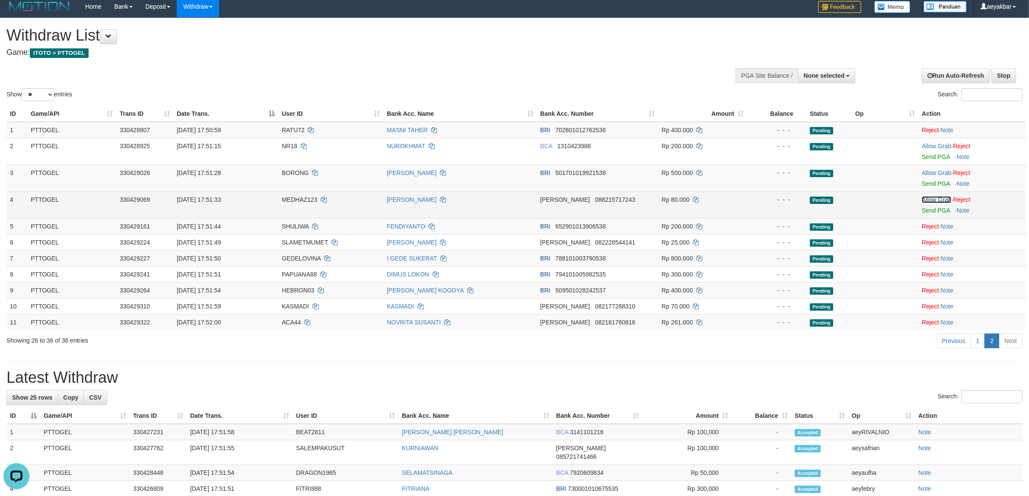
click at [939, 201] on link "Allow Grab" at bounding box center [935, 199] width 29 height 7
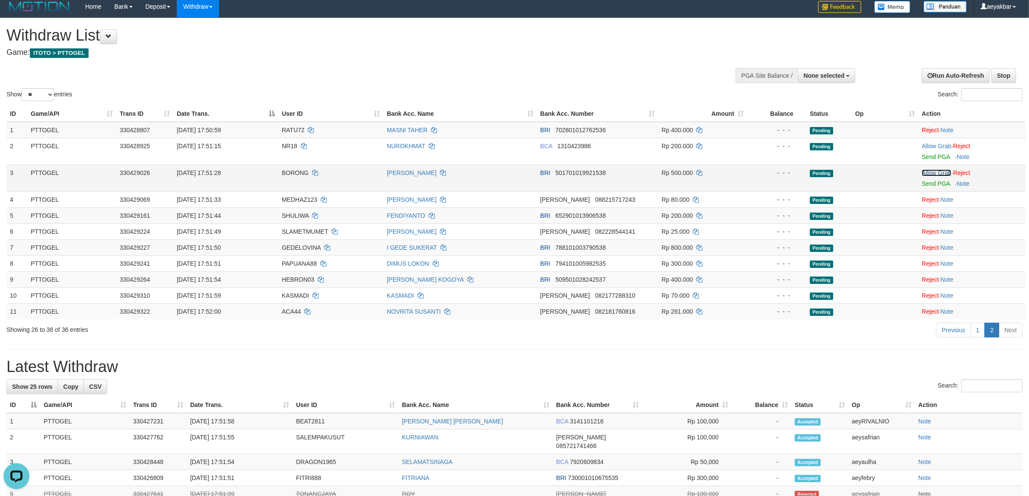
click at [934, 171] on link "Allow Grab" at bounding box center [935, 172] width 29 height 7
click at [933, 145] on link "Allow Grab" at bounding box center [935, 146] width 29 height 7
